Goal: Task Accomplishment & Management: Use online tool/utility

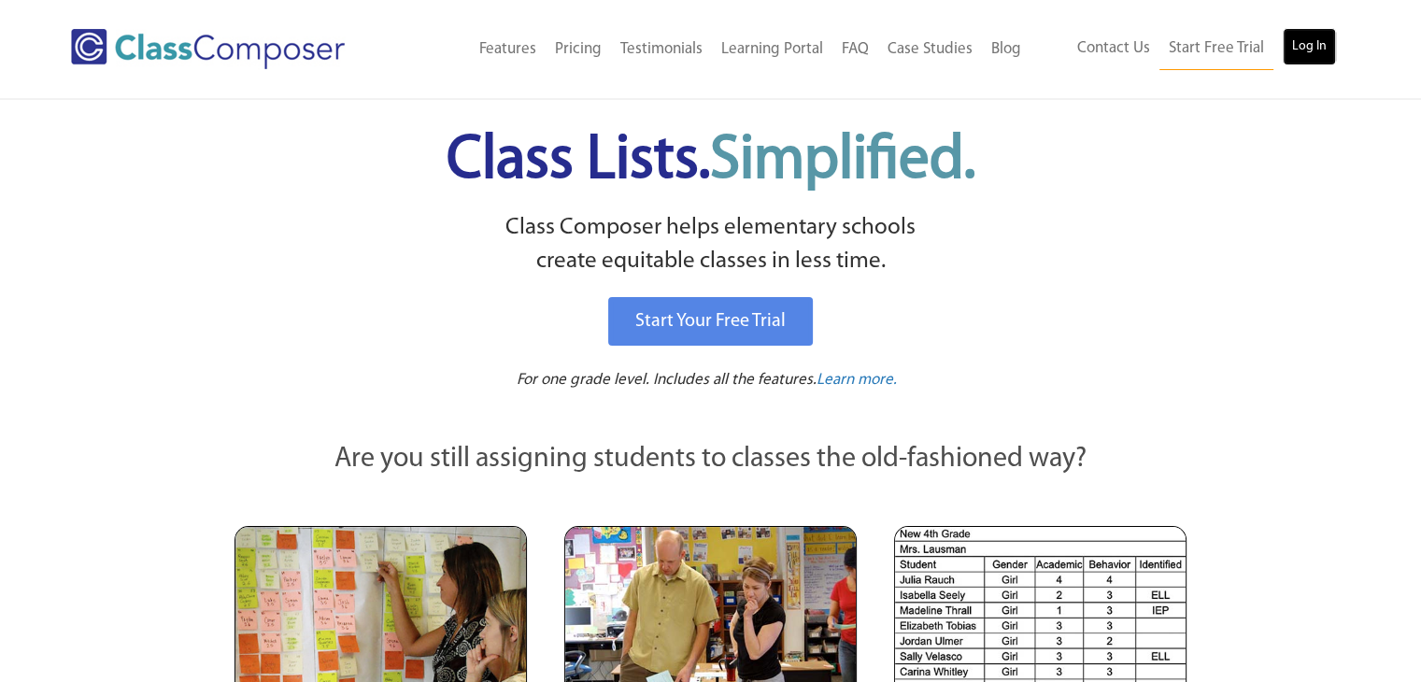
click at [1320, 42] on link "Log In" at bounding box center [1309, 46] width 53 height 37
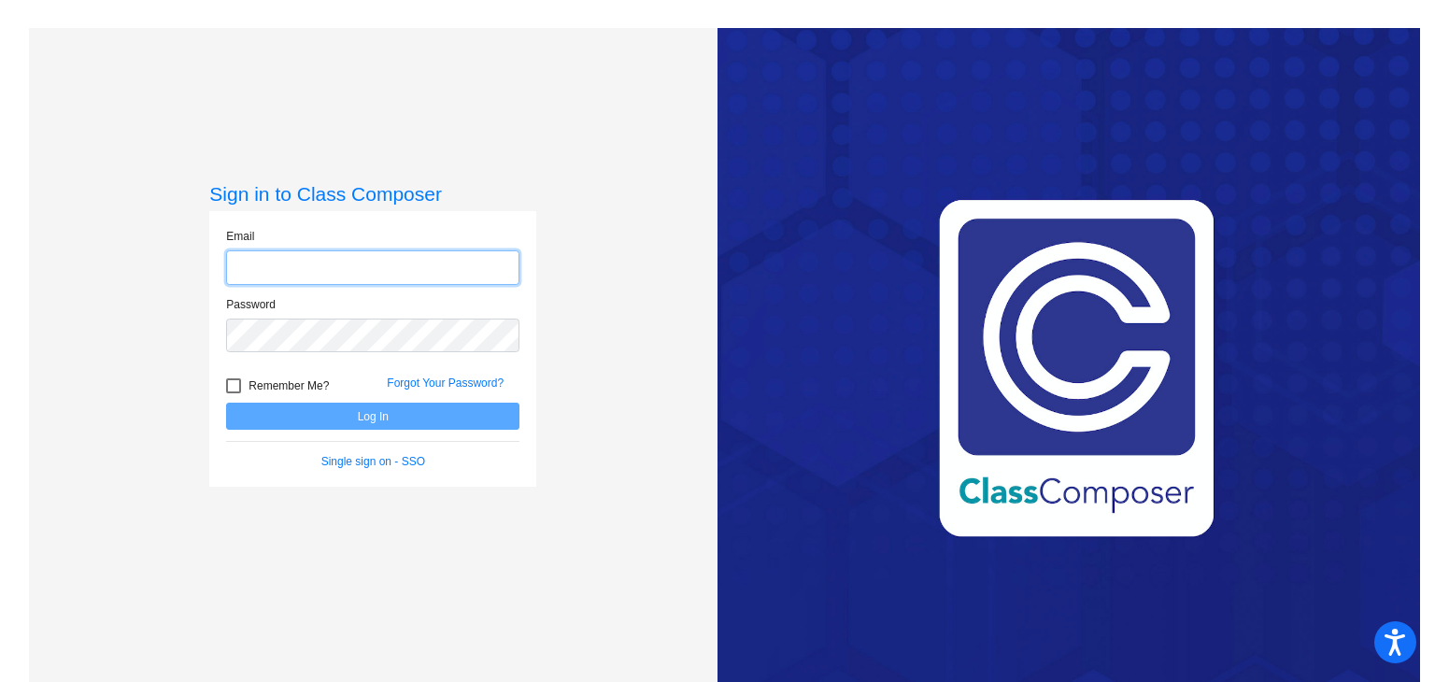
type input "[EMAIL_ADDRESS][DOMAIN_NAME]"
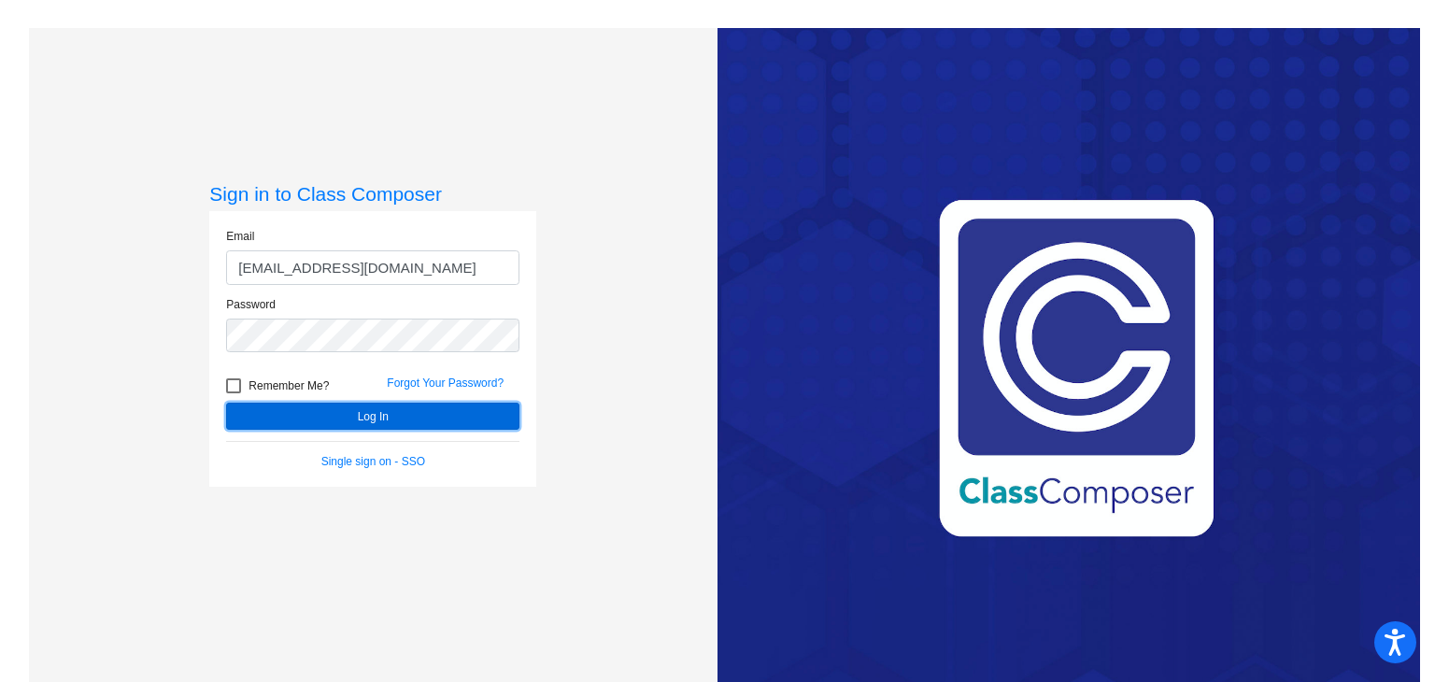
click at [420, 417] on button "Log In" at bounding box center [372, 416] width 293 height 27
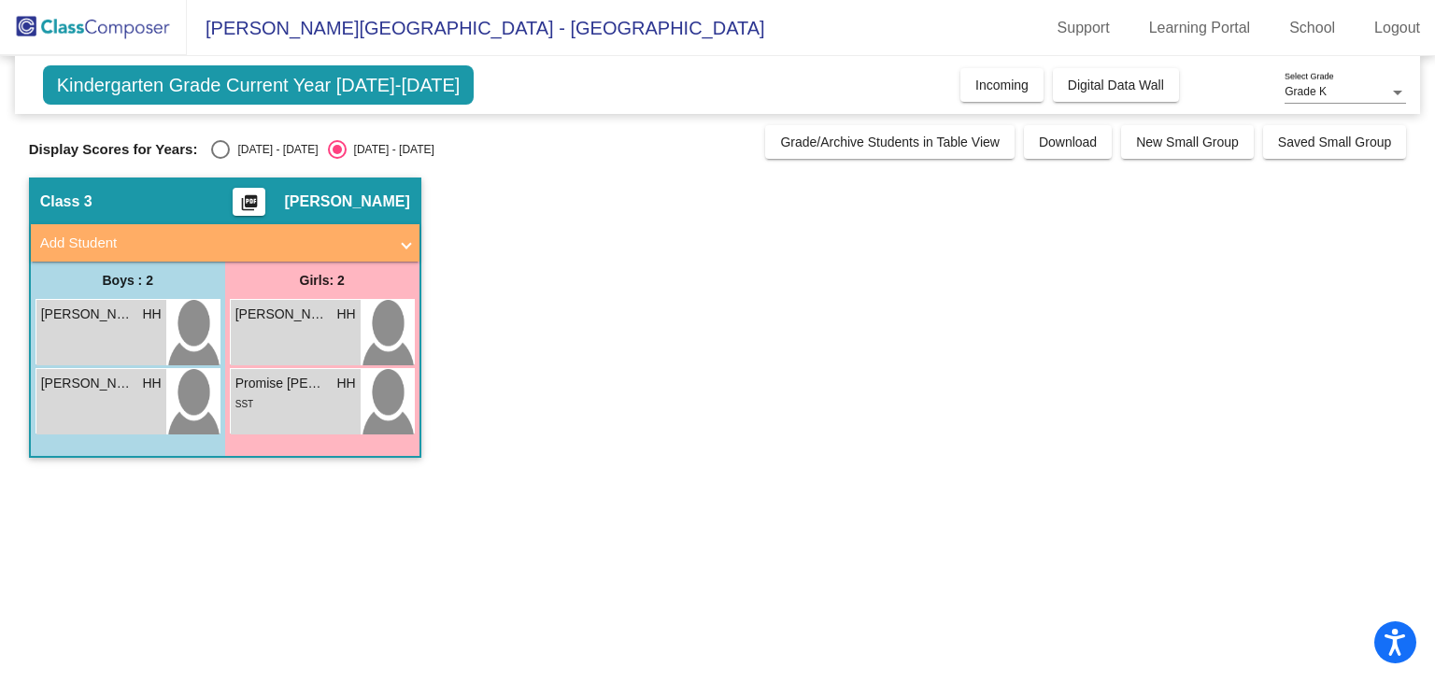
click at [341, 83] on span "Kindergarten Grade Current Year [DATE]-[DATE]" at bounding box center [259, 84] width 432 height 39
click at [1111, 72] on button "Digital Data Wall" at bounding box center [1116, 85] width 126 height 34
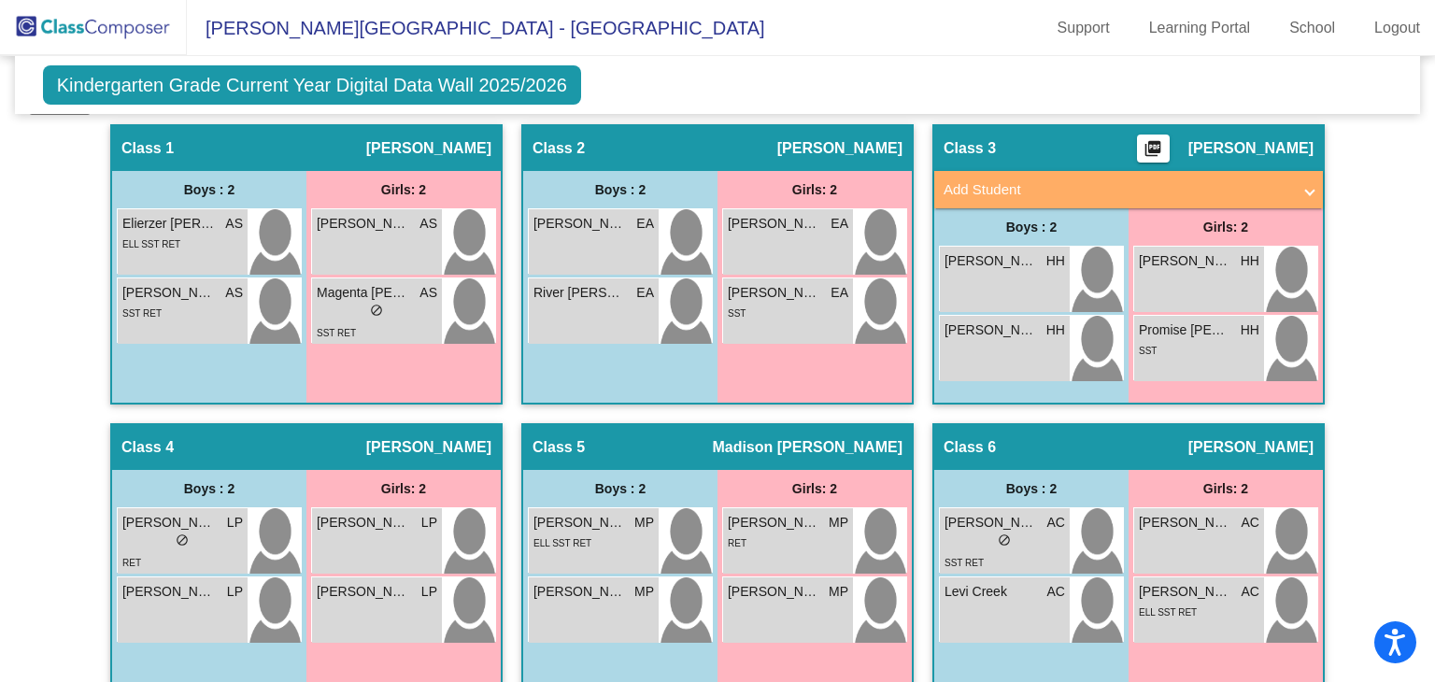
scroll to position [449, 0]
